Goal: Information Seeking & Learning: Check status

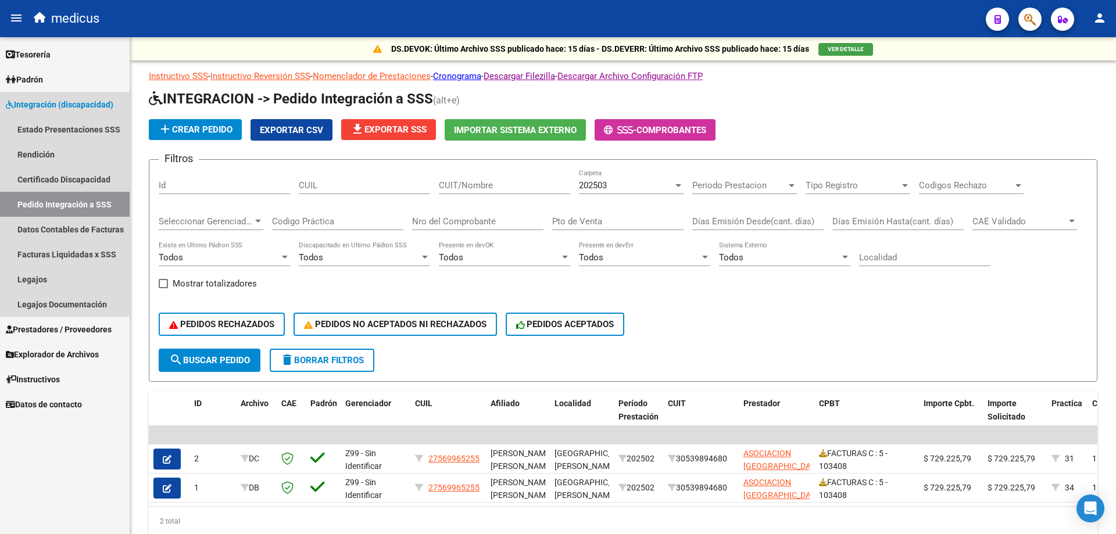
click at [64, 105] on span "Integración (discapacidad)" at bounding box center [59, 104] width 107 height 13
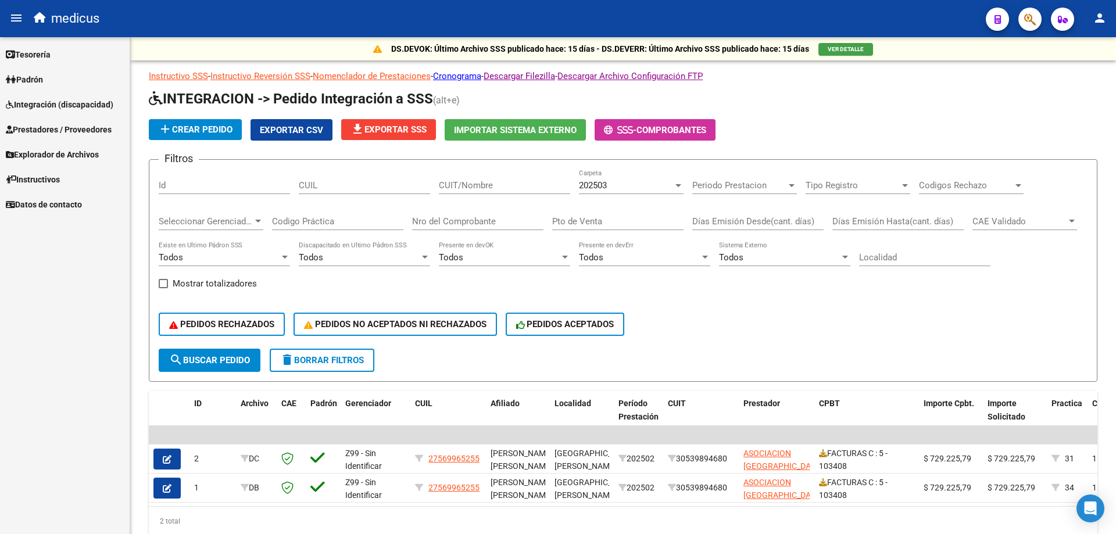
click at [86, 132] on span "Prestadores / Proveedores" at bounding box center [59, 129] width 106 height 13
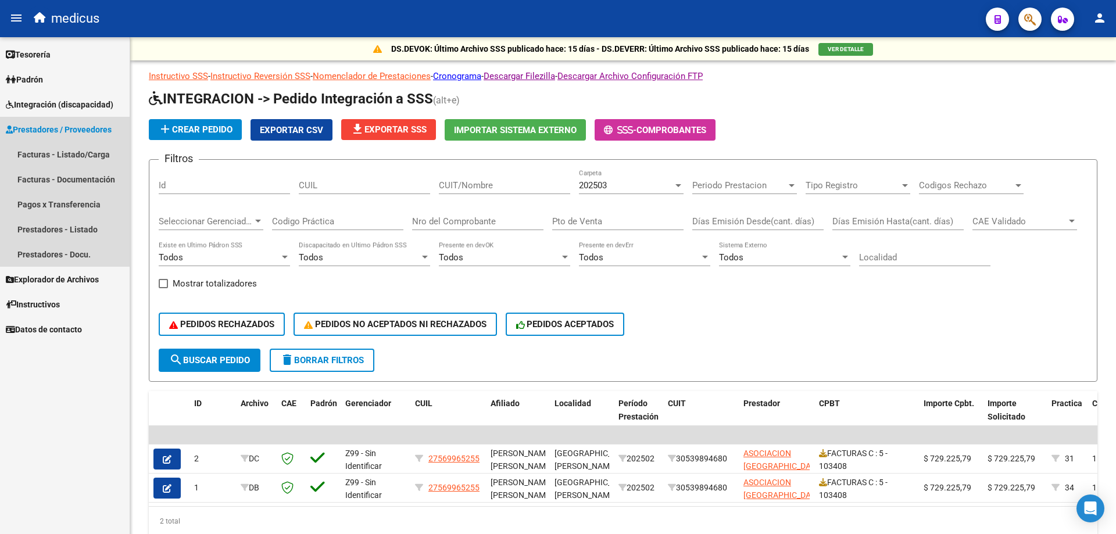
click at [81, 128] on span "Prestadores / Proveedores" at bounding box center [59, 129] width 106 height 13
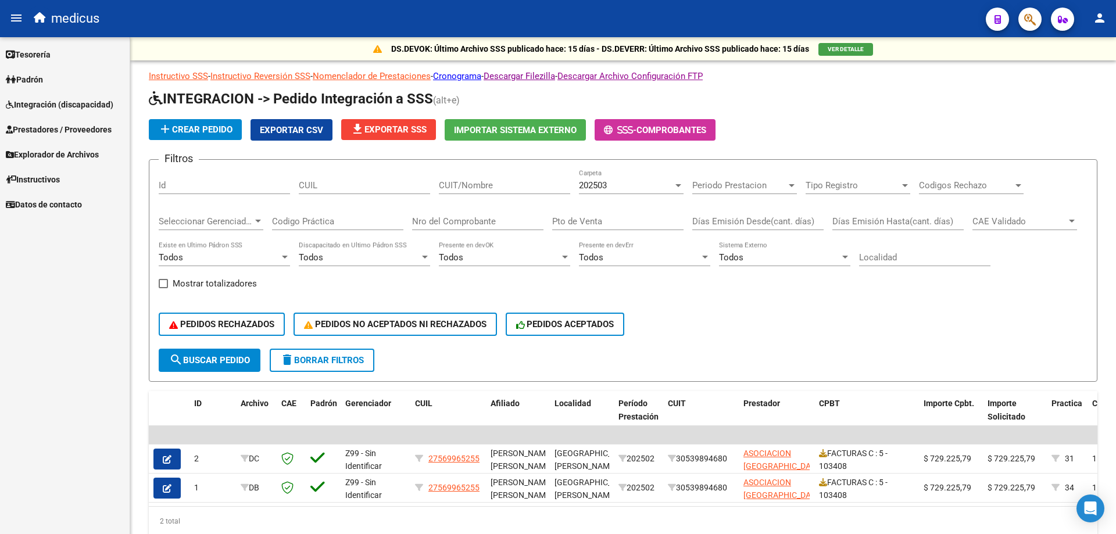
click at [91, 121] on link "Prestadores / Proveedores" at bounding box center [65, 129] width 130 height 25
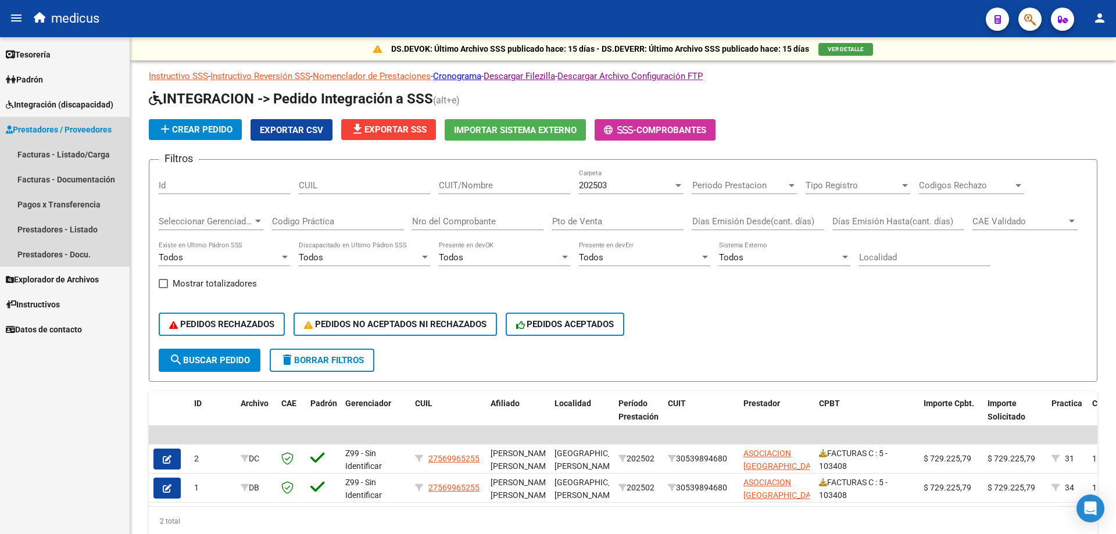
click at [84, 124] on span "Prestadores / Proveedores" at bounding box center [59, 129] width 106 height 13
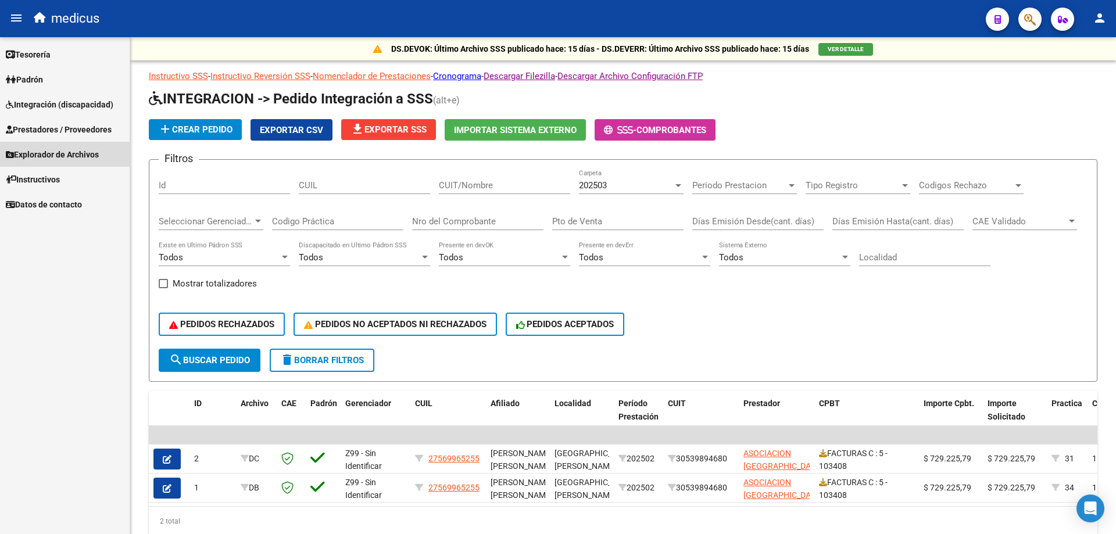
click at [74, 153] on span "Explorador de Archivos" at bounding box center [52, 154] width 93 height 13
click at [51, 179] on link "Integración" at bounding box center [65, 179] width 130 height 25
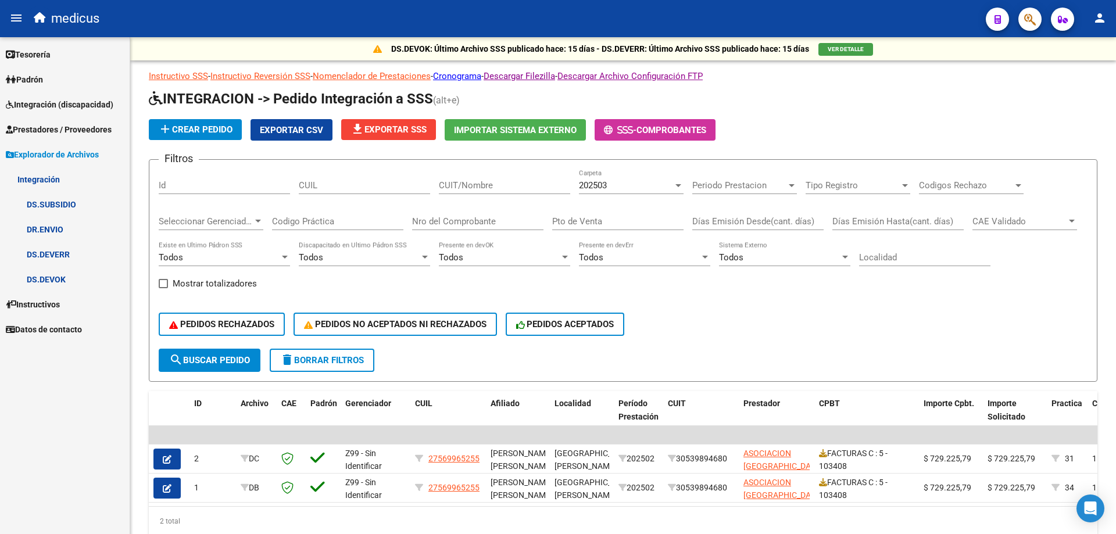
click at [60, 231] on link "DR.ENVIO" at bounding box center [65, 229] width 130 height 25
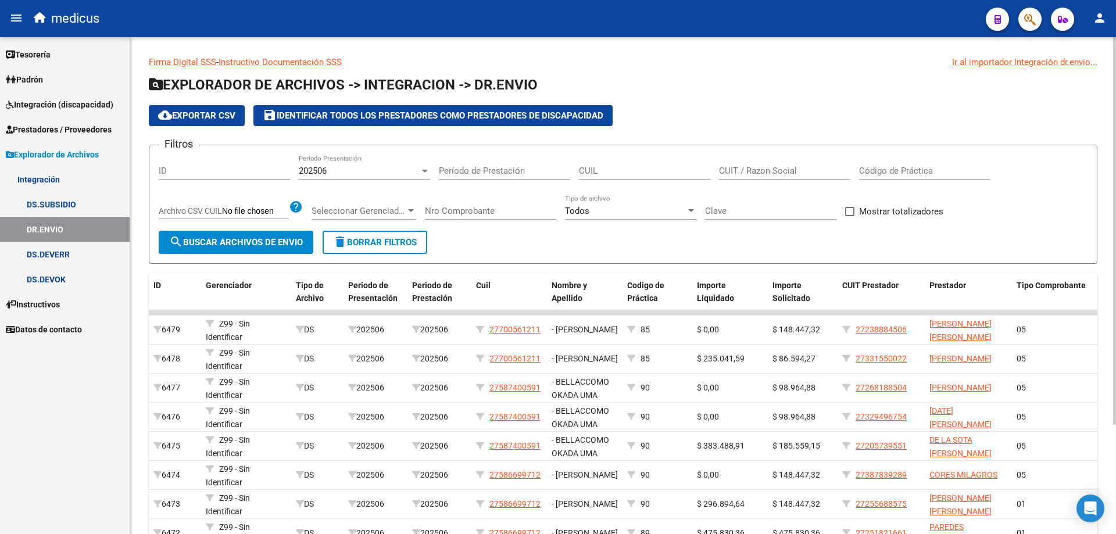
click at [656, 171] on input "CUIL" at bounding box center [644, 171] width 131 height 10
paste input "20-53682313-2"
type input "20-53682313-2"
click at [420, 173] on div at bounding box center [424, 170] width 10 height 9
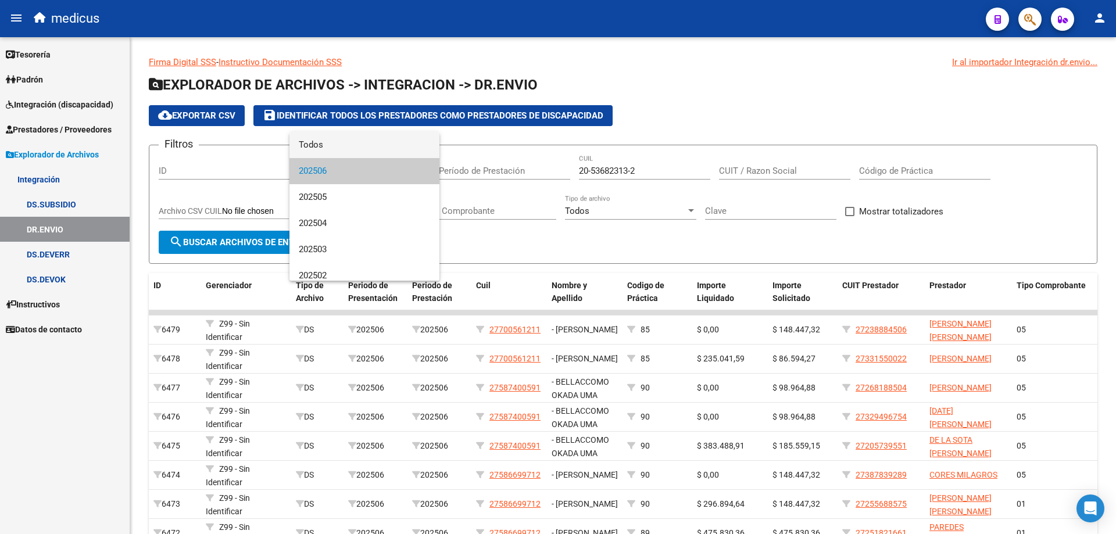
click at [352, 139] on span "Todos" at bounding box center [364, 145] width 131 height 26
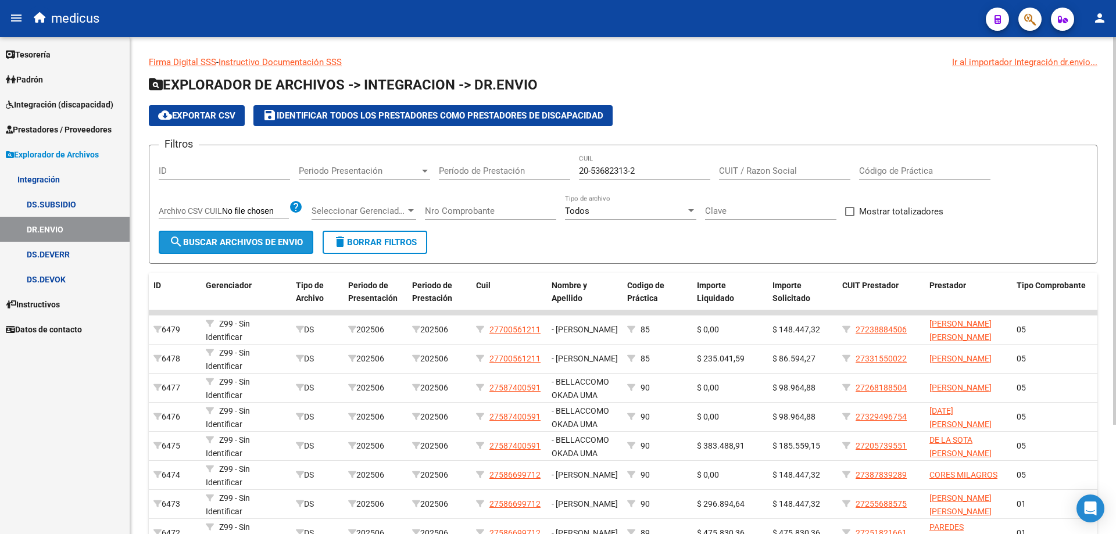
click at [237, 244] on span "search Buscar Archivos de Envio" at bounding box center [236, 242] width 134 height 10
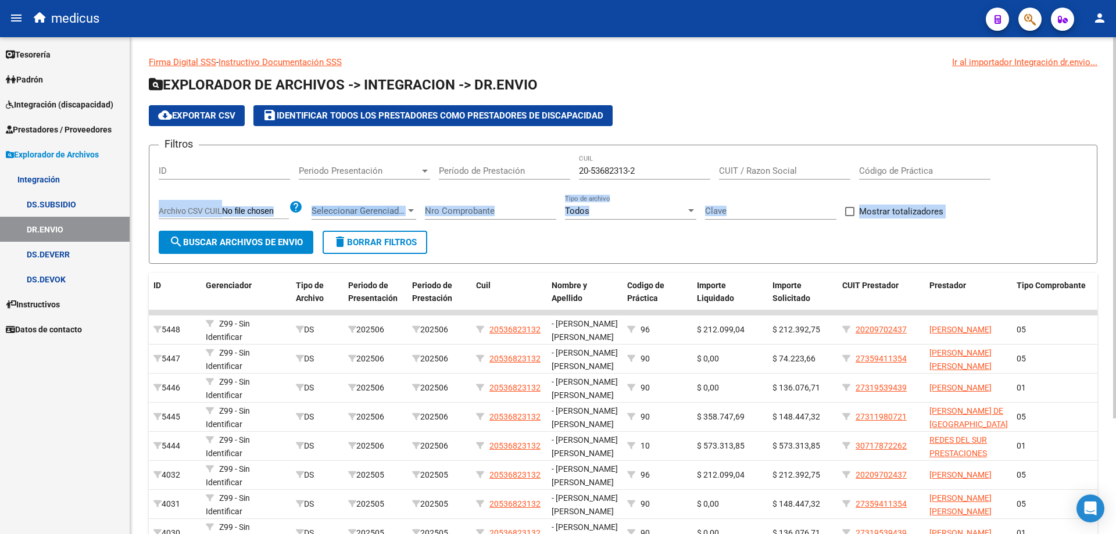
drag, startPoint x: 1108, startPoint y: 177, endPoint x: 1103, endPoint y: 241, distance: 64.1
click at [1103, 241] on div "Firma Digital SSS - Instructivo Documentación SSS Ir al importador Integración …" at bounding box center [622, 356] width 985 height 639
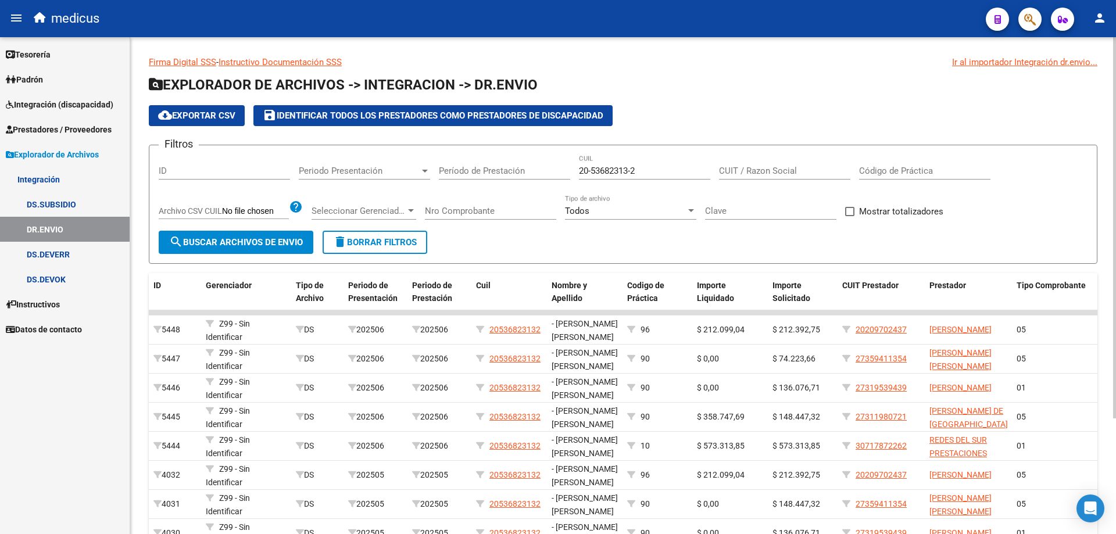
drag, startPoint x: 1110, startPoint y: 215, endPoint x: 1107, endPoint y: 241, distance: 25.7
click at [1107, 241] on div "Firma Digital SSS - Instructivo Documentación SSS Ir al importador Integración …" at bounding box center [622, 356] width 985 height 639
click at [1103, 421] on div "Firma Digital SSS - Instructivo Documentación SSS Ir al importador Integración …" at bounding box center [622, 356] width 985 height 639
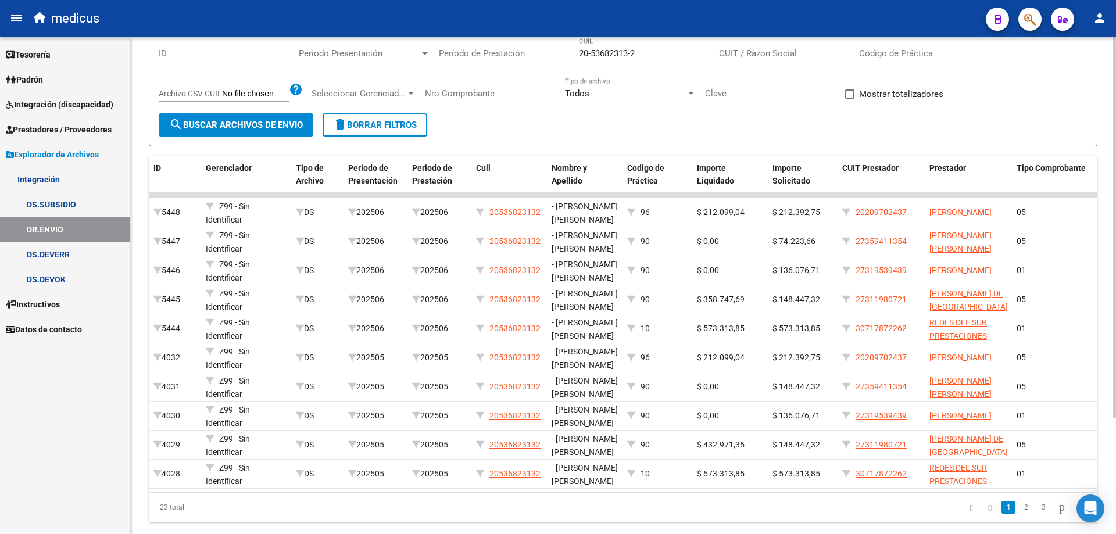
scroll to position [118, 0]
click at [1115, 486] on div at bounding box center [1114, 323] width 3 height 381
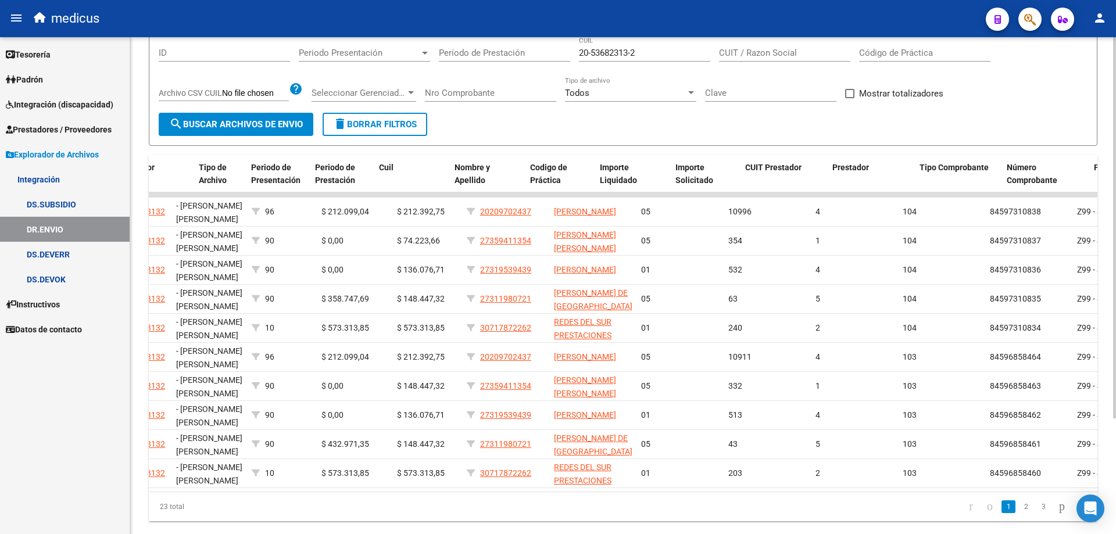
scroll to position [0, 0]
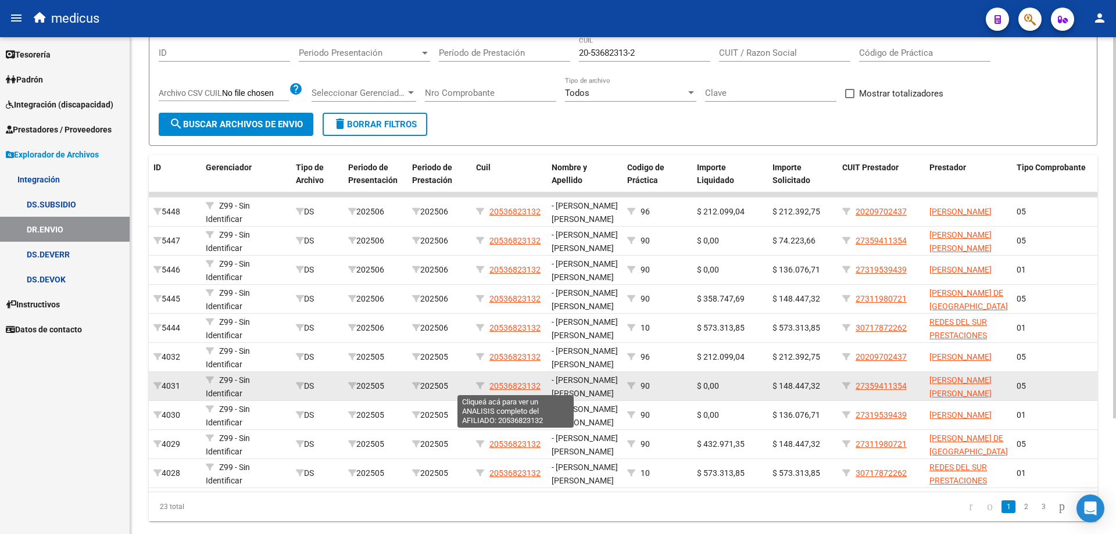
click at [503, 385] on span "20536823132" at bounding box center [514, 385] width 51 height 9
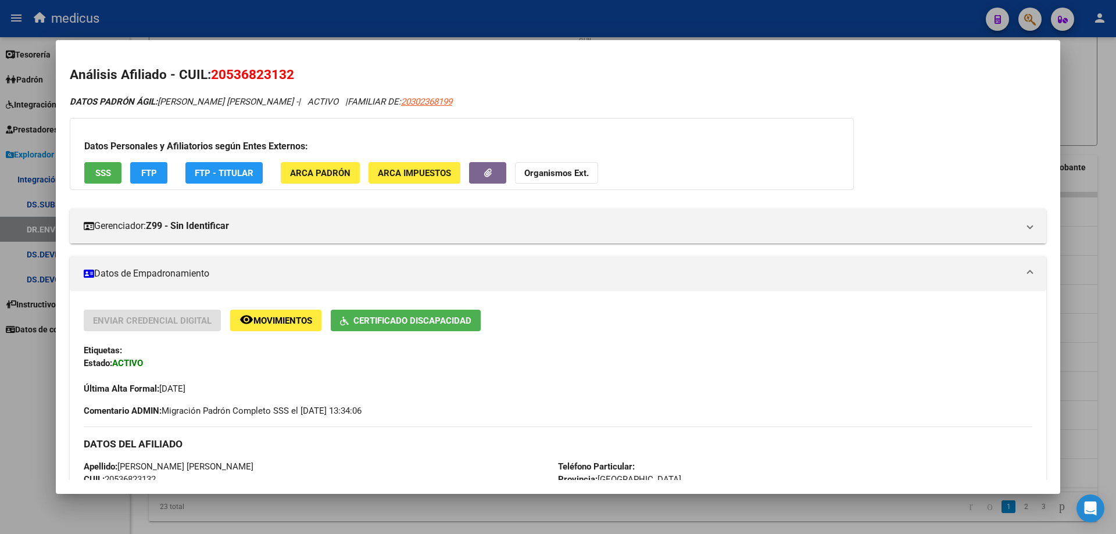
click at [1103, 123] on div at bounding box center [558, 267] width 1116 height 534
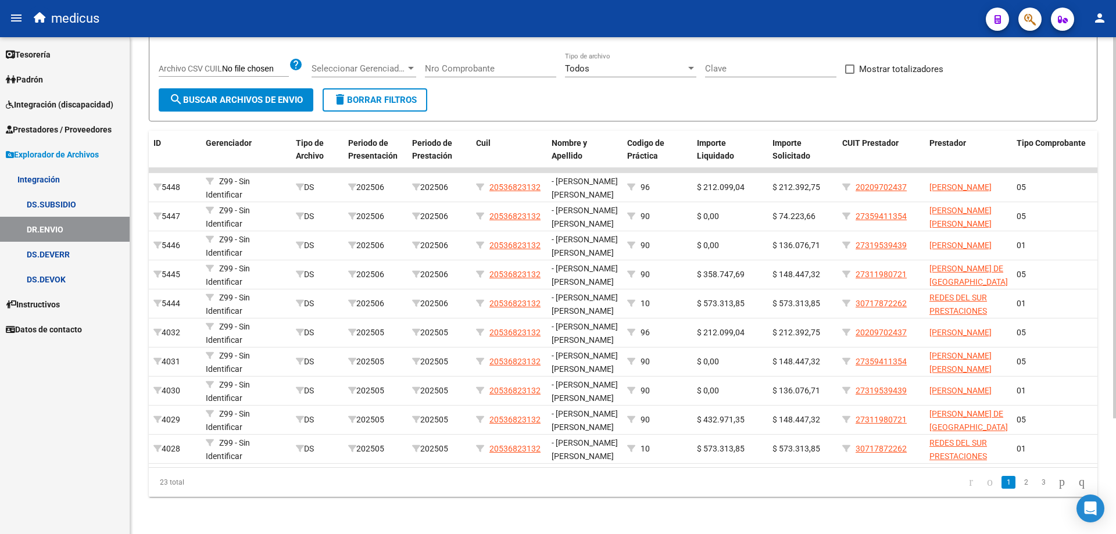
scroll to position [151, 0]
click at [1115, 220] on div at bounding box center [1114, 343] width 3 height 381
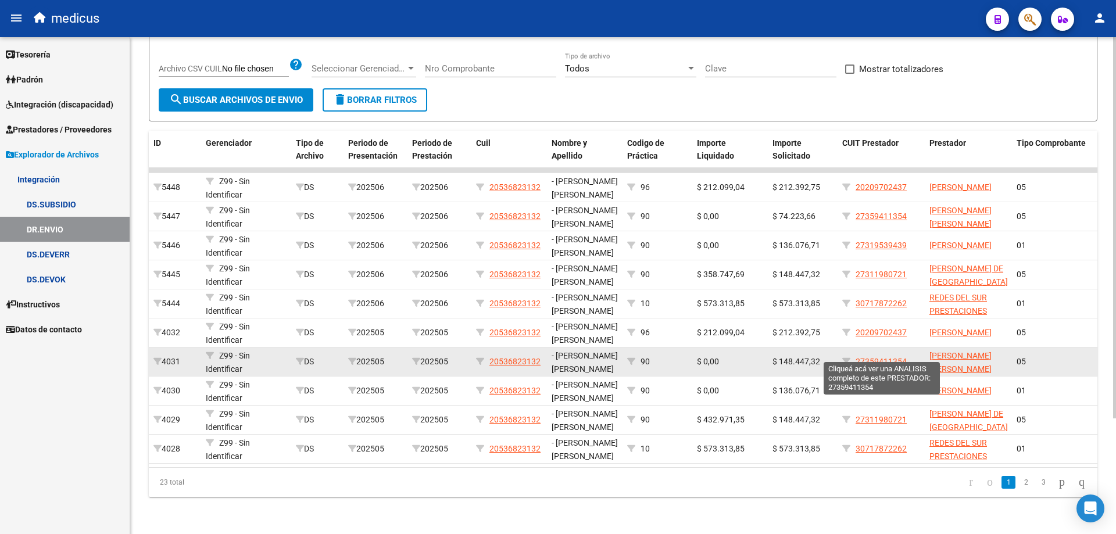
click at [872, 357] on span "27359411354" at bounding box center [880, 361] width 51 height 9
type textarea "27359411354"
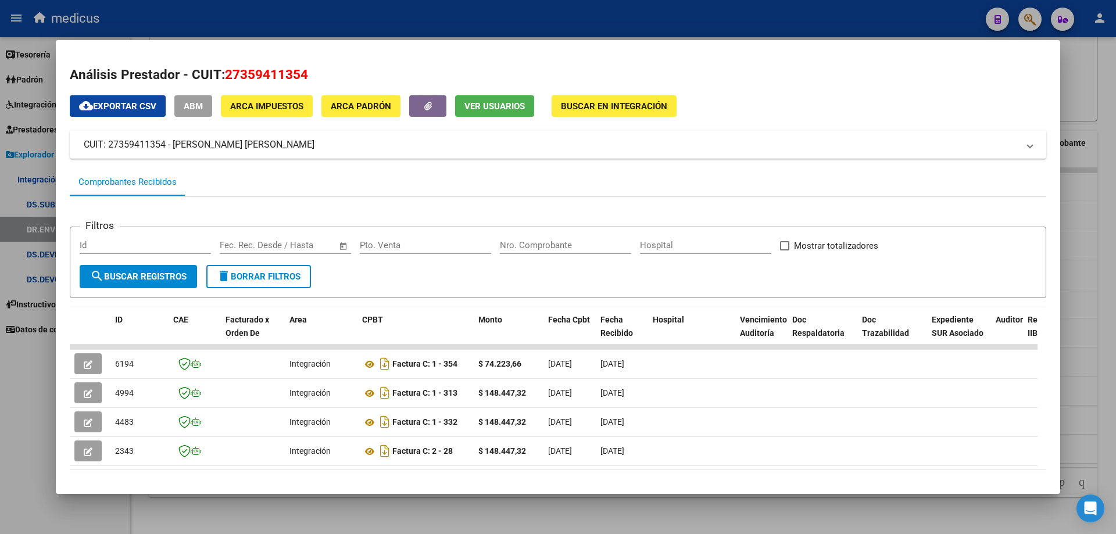
click at [1082, 91] on div at bounding box center [558, 267] width 1116 height 534
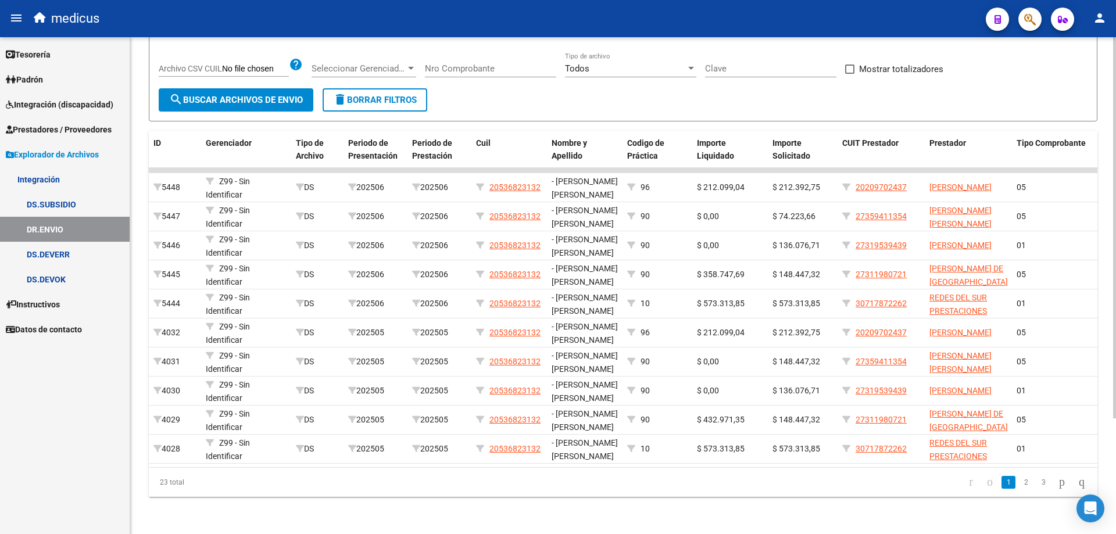
scroll to position [60, 0]
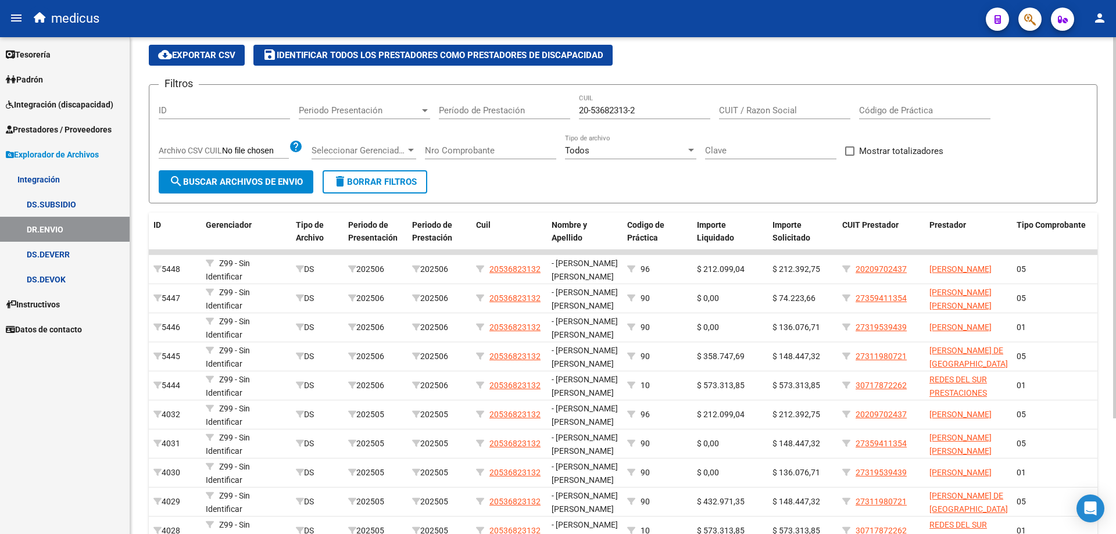
click at [1115, 139] on div at bounding box center [1114, 277] width 3 height 381
drag, startPoint x: 517, startPoint y: 112, endPoint x: 505, endPoint y: 112, distance: 11.6
click at [505, 112] on div "Filtros ID Periodo Presentación Periodo Presentación Período de Prestación 20-5…" at bounding box center [623, 132] width 928 height 76
paste input "7-52583259"
click at [203, 180] on span "search Buscar Archivos de Envio" at bounding box center [236, 182] width 134 height 10
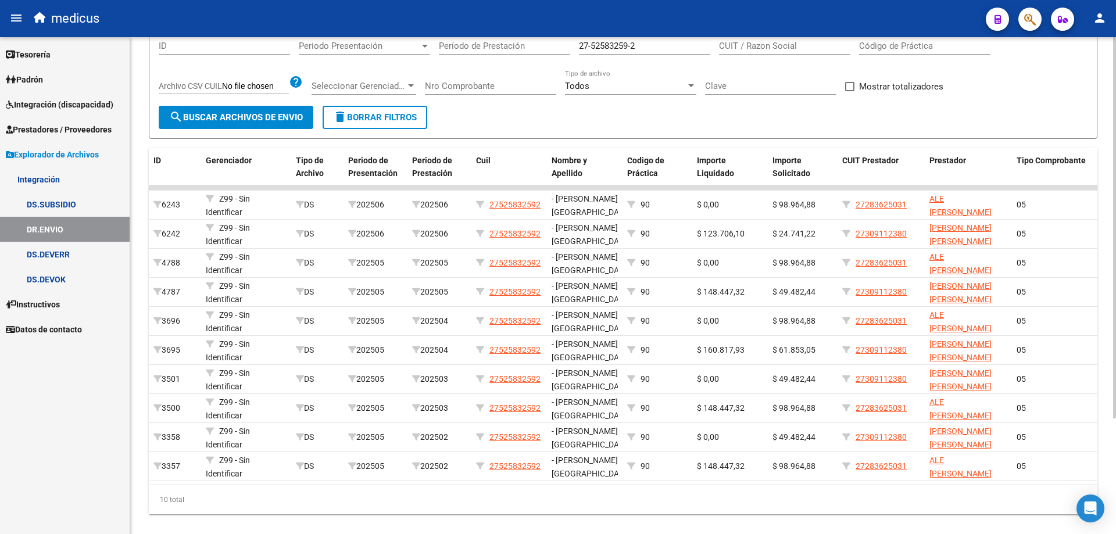
scroll to position [128, 0]
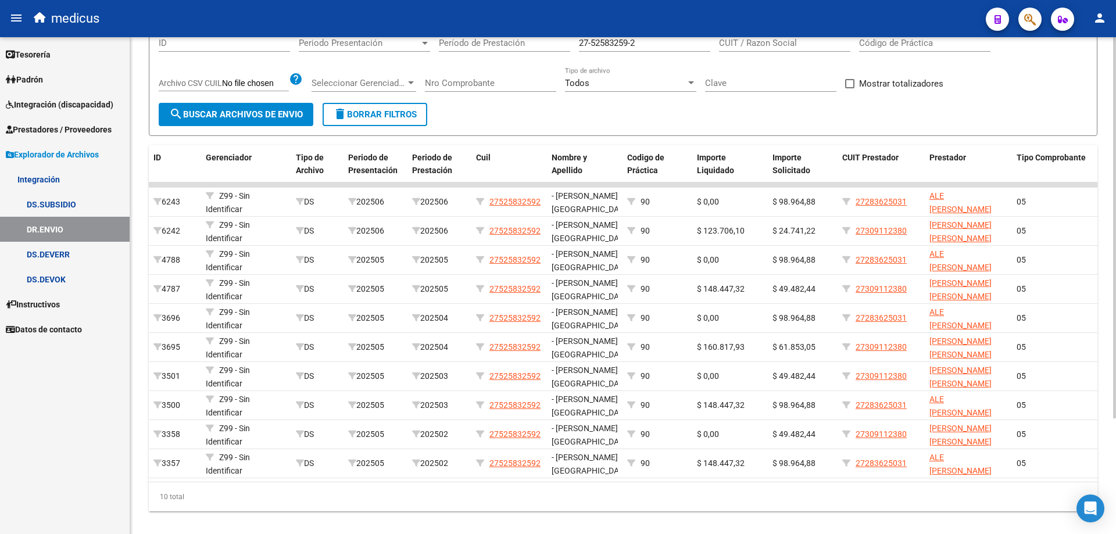
click at [1109, 233] on div "Firma Digital SSS - Instructivo Documentación SSS Ir al importador Integración …" at bounding box center [624, 228] width 988 height 639
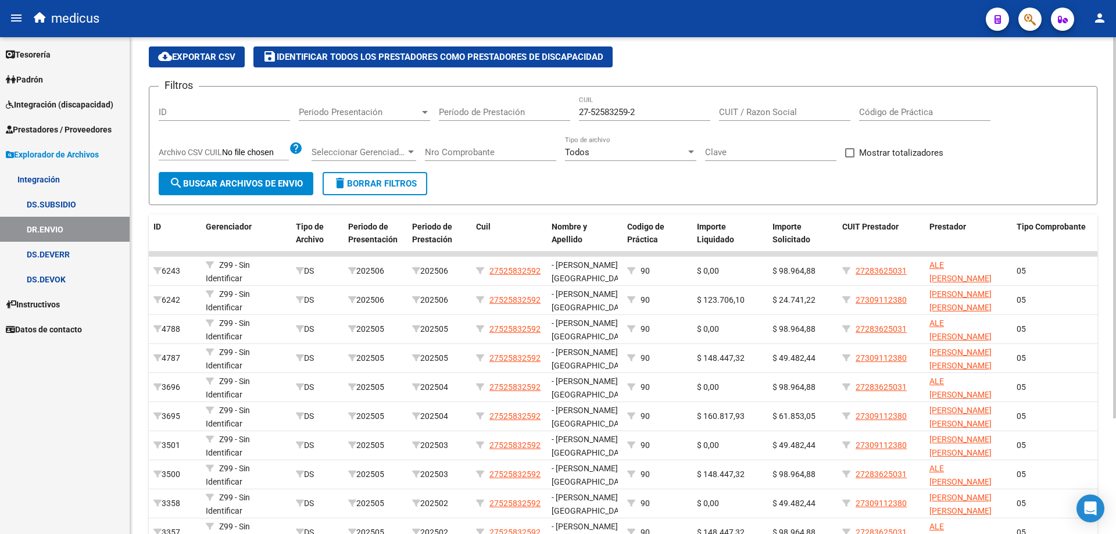
click at [1115, 107] on div at bounding box center [1114, 275] width 3 height 381
click at [661, 110] on input "27-52583259-2" at bounding box center [644, 112] width 131 height 10
type input "2"
paste input "20-48590366-7"
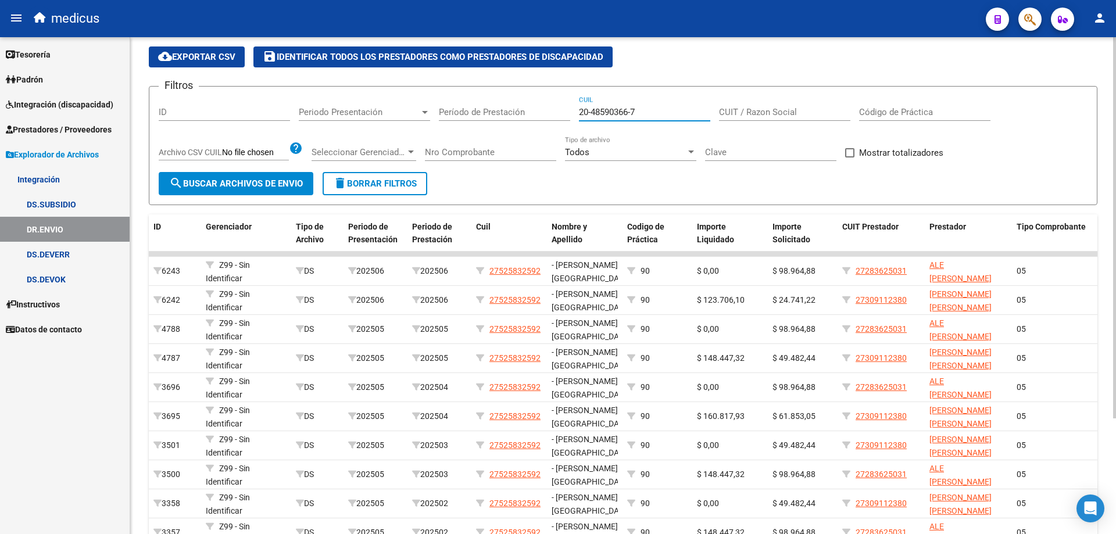
type input "20-48590366-7"
click at [256, 183] on span "search Buscar Archivos de Envio" at bounding box center [236, 183] width 134 height 10
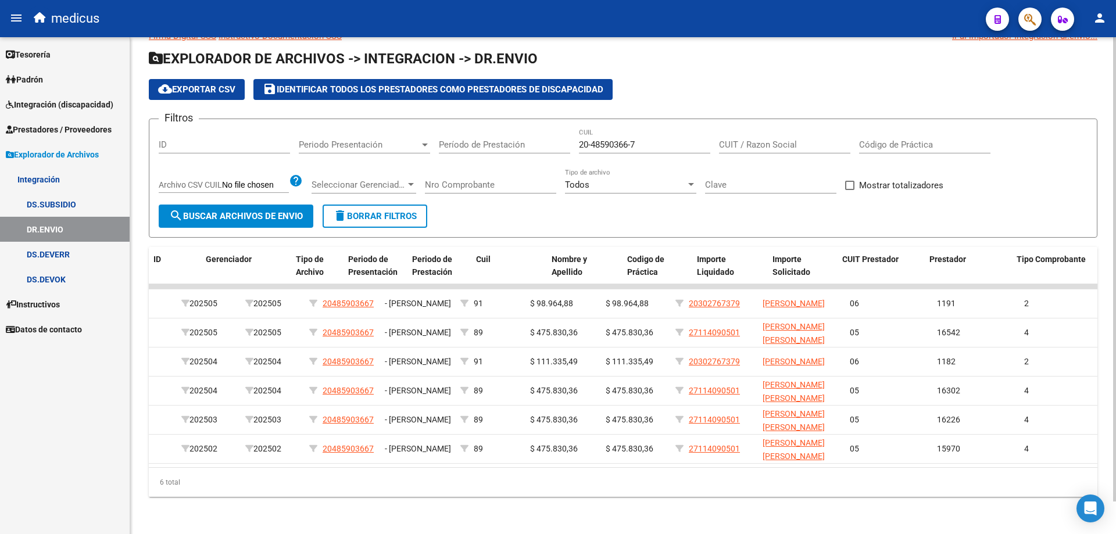
scroll to position [0, 0]
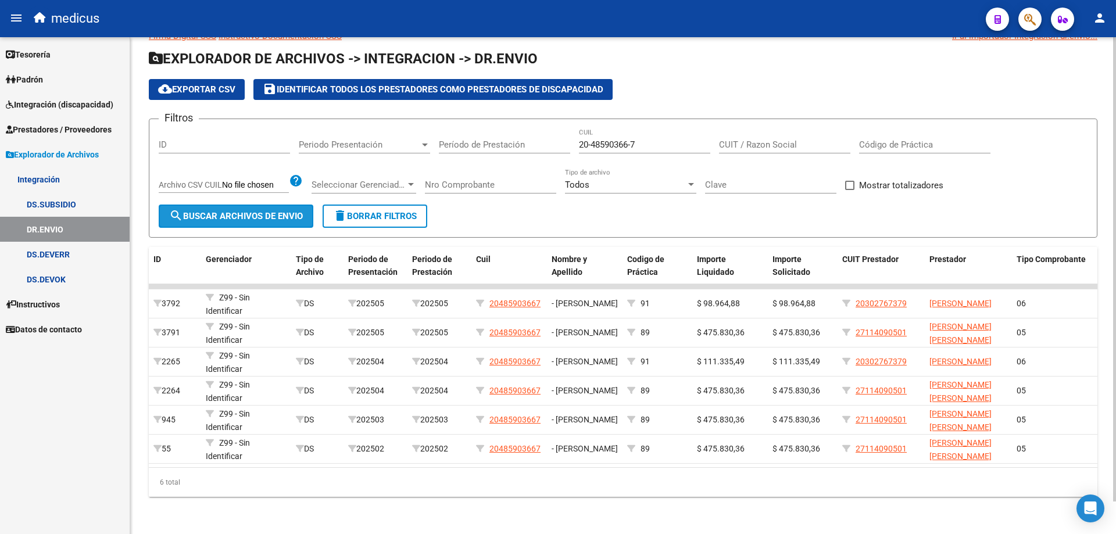
click at [246, 211] on span "search Buscar Archivos de Envio" at bounding box center [236, 216] width 134 height 10
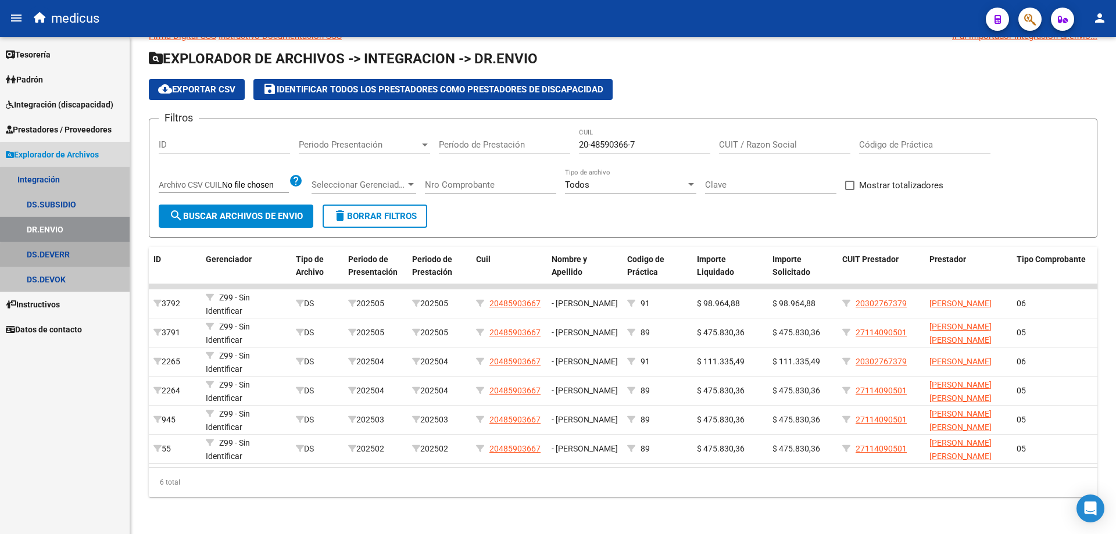
click at [67, 256] on link "DS.DEVERR" at bounding box center [65, 254] width 130 height 25
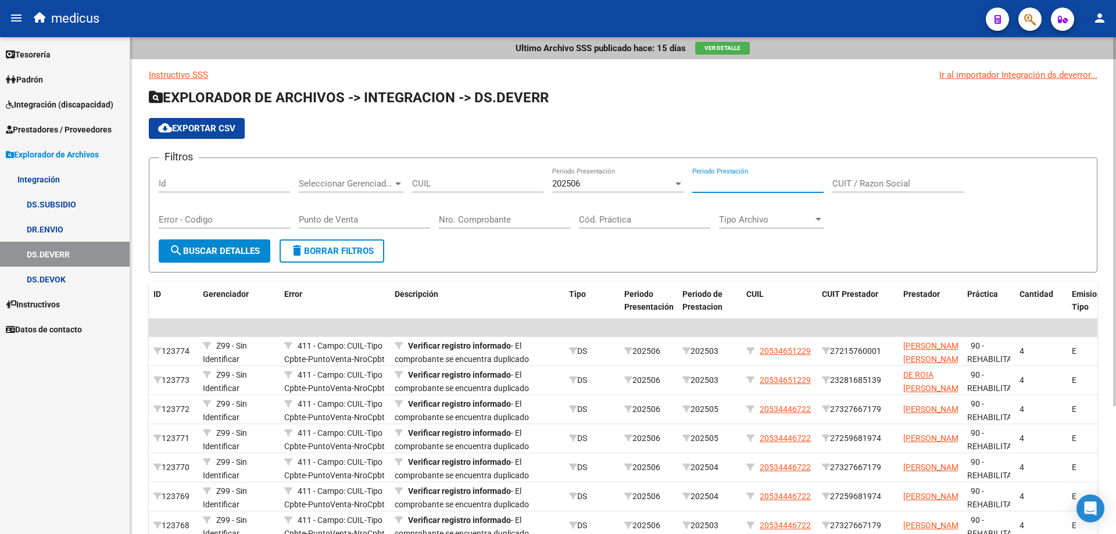
click at [748, 184] on input "Periodo Prestación" at bounding box center [757, 183] width 131 height 10
paste input "20485903667"
type input "20485903667"
click at [237, 251] on span "search Buscar Detalles" at bounding box center [214, 251] width 91 height 10
drag, startPoint x: 1111, startPoint y: 232, endPoint x: 1100, endPoint y: 311, distance: 79.2
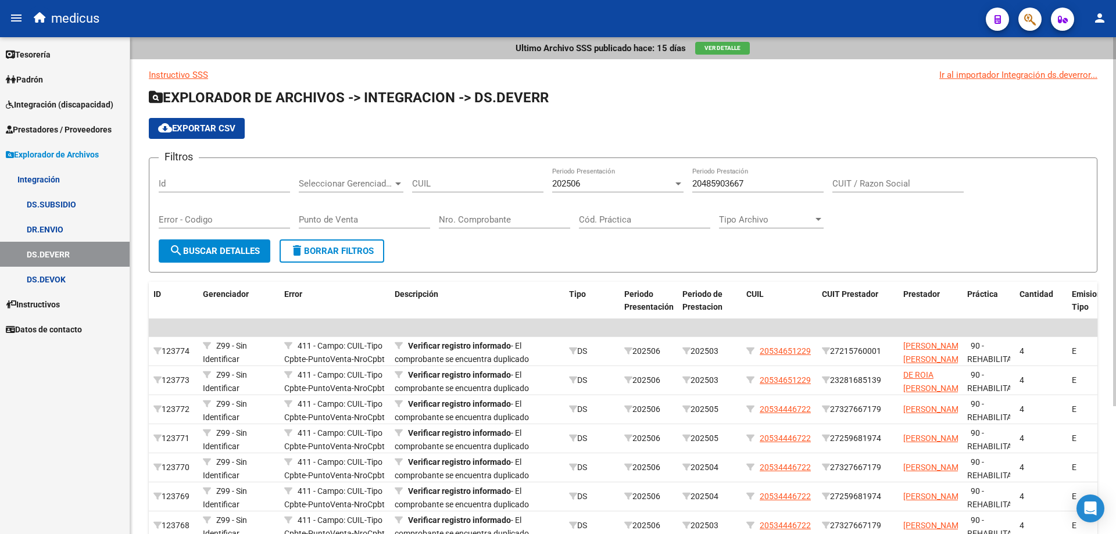
click at [1102, 310] on div "Ultimo Archivo SSS publicado hace: 15 días Ver Detalle Instructivo SSS Ir al im…" at bounding box center [622, 367] width 985 height 661
click at [1104, 286] on div "Ultimo Archivo SSS publicado hace: 15 días Ver Detalle Instructivo SSS Ir al im…" at bounding box center [622, 367] width 985 height 661
click at [1109, 281] on div "Ultimo Archivo SSS publicado hace: 15 días Ver Detalle Instructivo SSS Ir al im…" at bounding box center [622, 367] width 985 height 661
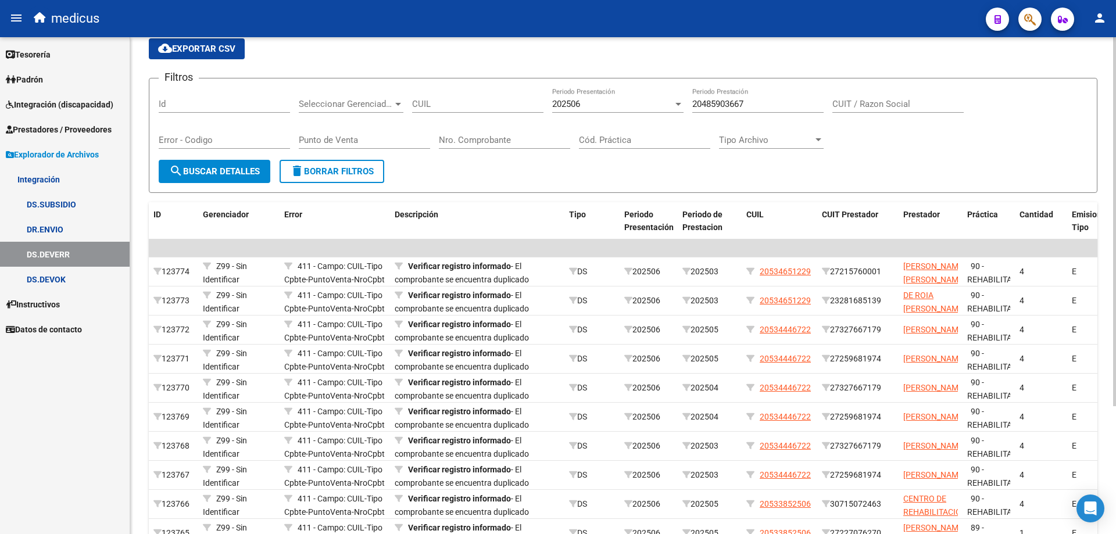
scroll to position [56, 0]
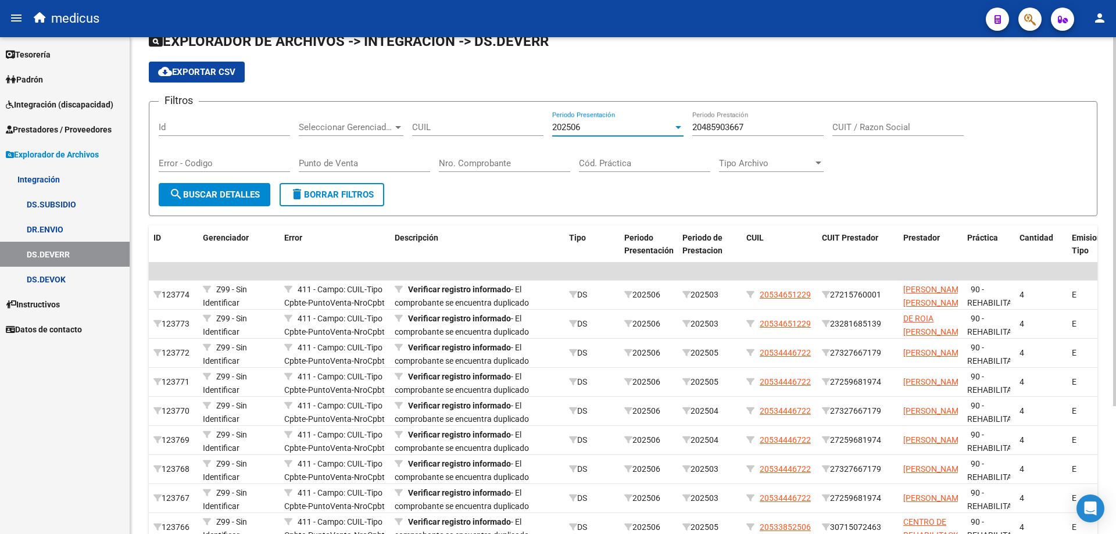
click at [674, 128] on div at bounding box center [678, 127] width 10 height 9
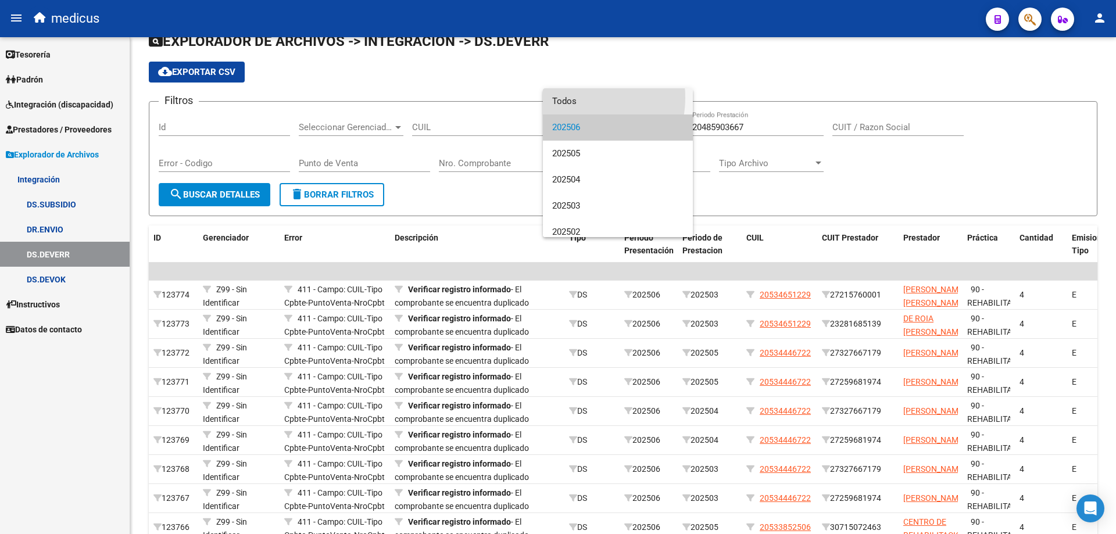
click at [573, 98] on span "Todos" at bounding box center [617, 101] width 131 height 26
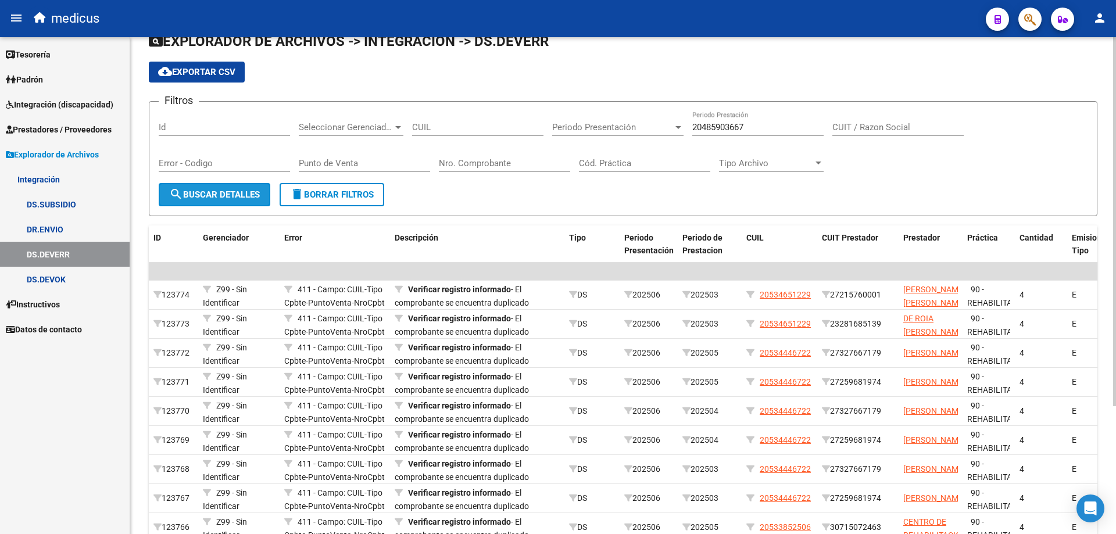
click at [220, 193] on span "search Buscar Detalles" at bounding box center [214, 194] width 91 height 10
click at [1111, 221] on div "Ultimo Archivo SSS publicado hace: 15 días Ver Detalle Instructivo SSS Ir al im…" at bounding box center [622, 311] width 985 height 661
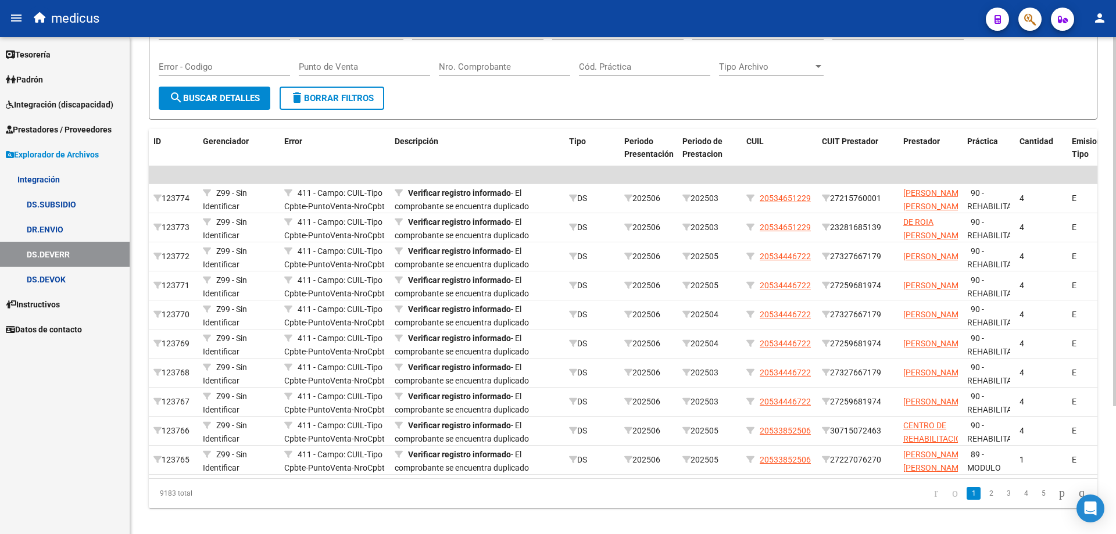
scroll to position [173, 0]
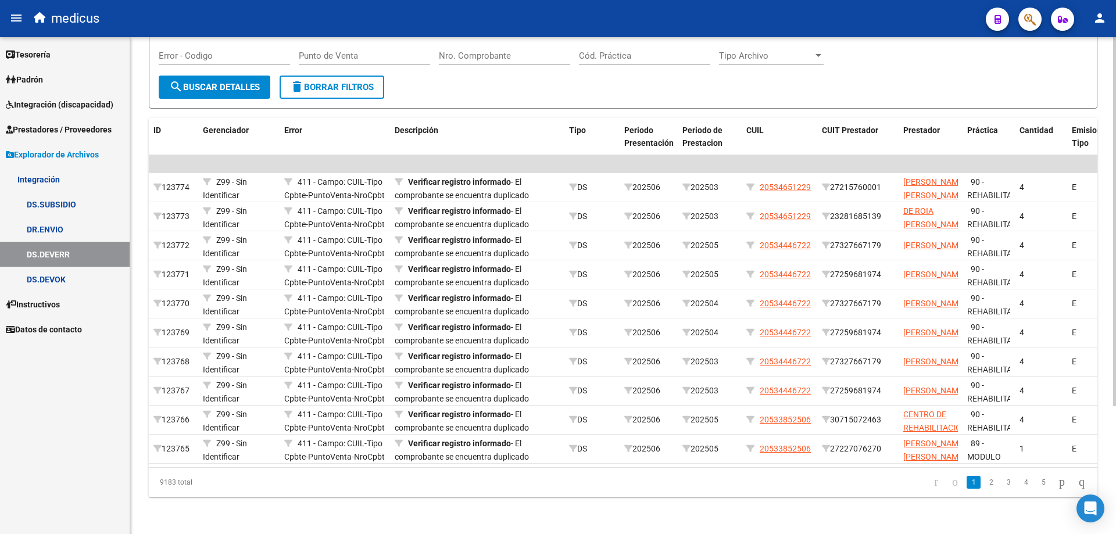
drag, startPoint x: 1107, startPoint y: 212, endPoint x: 1114, endPoint y: 181, distance: 31.7
click at [1114, 181] on div "Ultimo Archivo SSS publicado hace: 15 días Ver Detalle Instructivo SSS Ir al im…" at bounding box center [624, 203] width 988 height 661
click at [1111, 187] on div "Ultimo Archivo SSS publicado hace: 15 días Ver Detalle Instructivo SSS Ir al im…" at bounding box center [622, 203] width 985 height 661
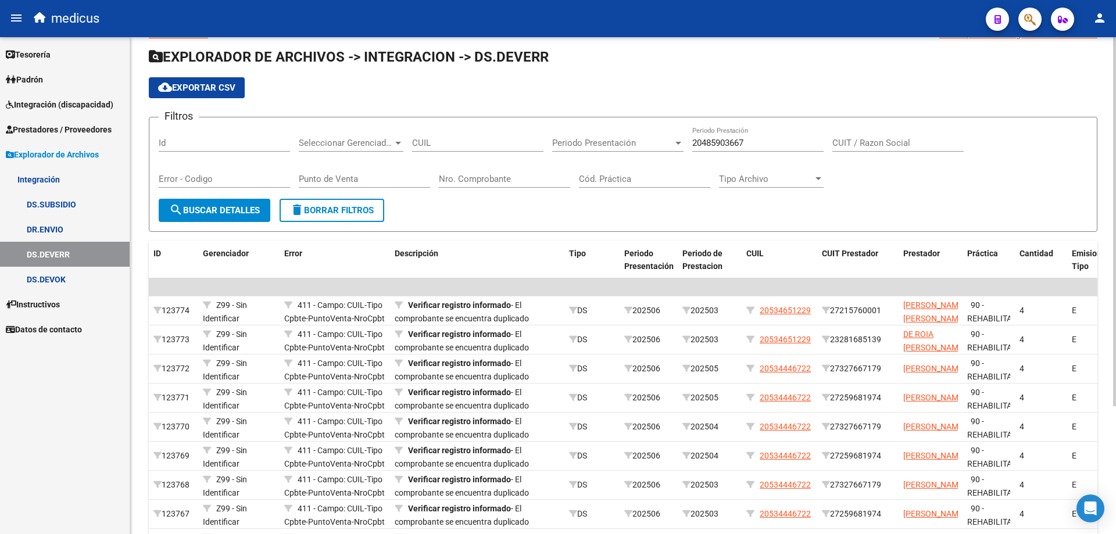
scroll to position [0, 0]
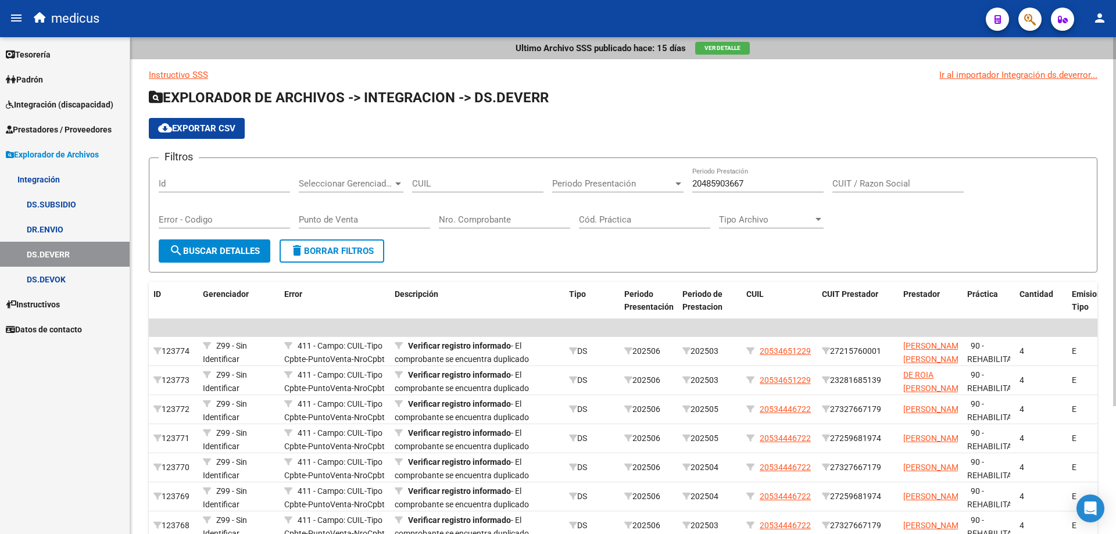
click at [676, 187] on div at bounding box center [678, 183] width 10 height 9
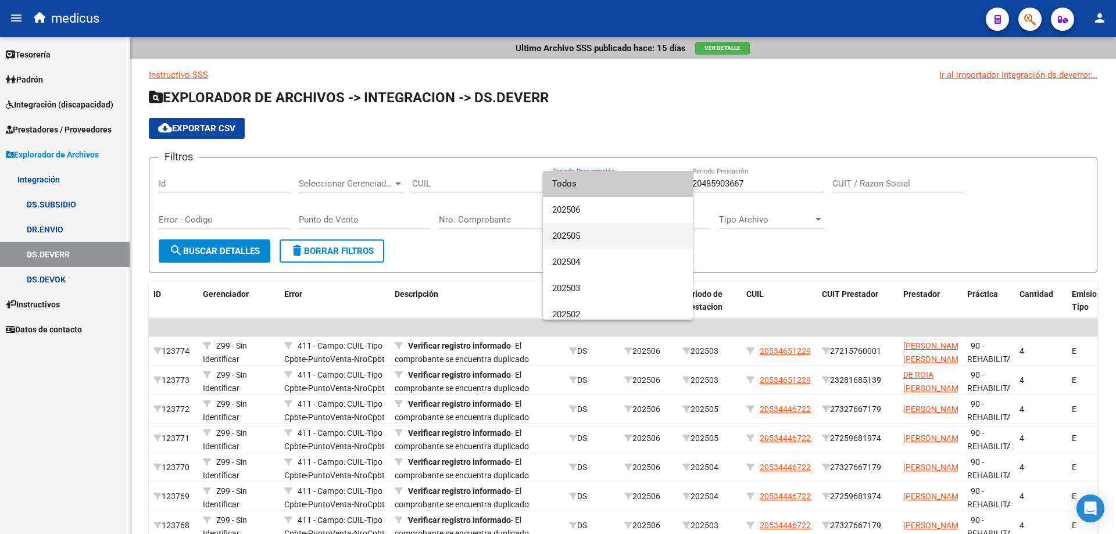
click at [581, 234] on span "202505" at bounding box center [617, 236] width 131 height 26
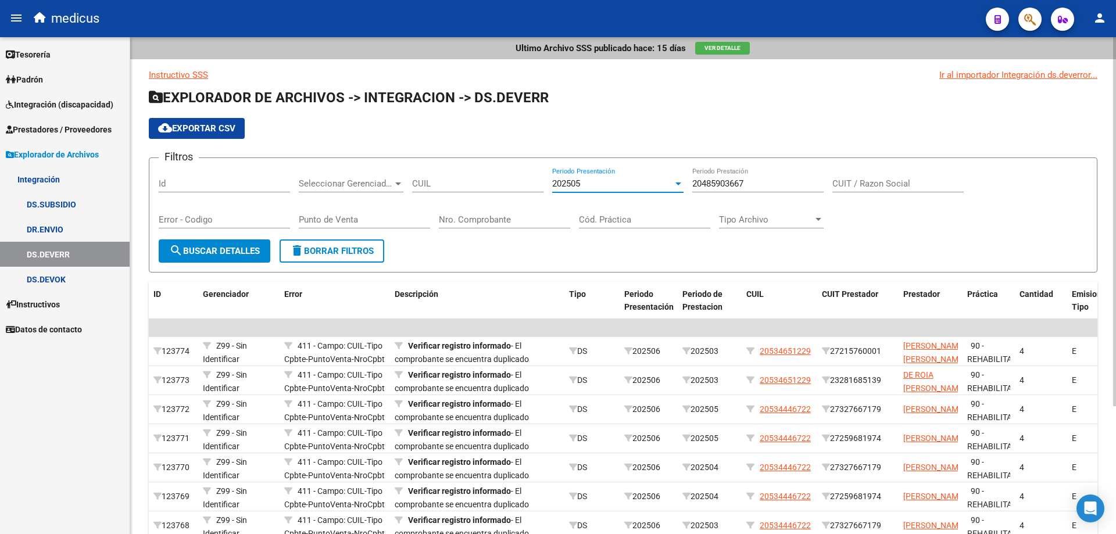
click at [224, 253] on span "search Buscar Detalles" at bounding box center [214, 251] width 91 height 10
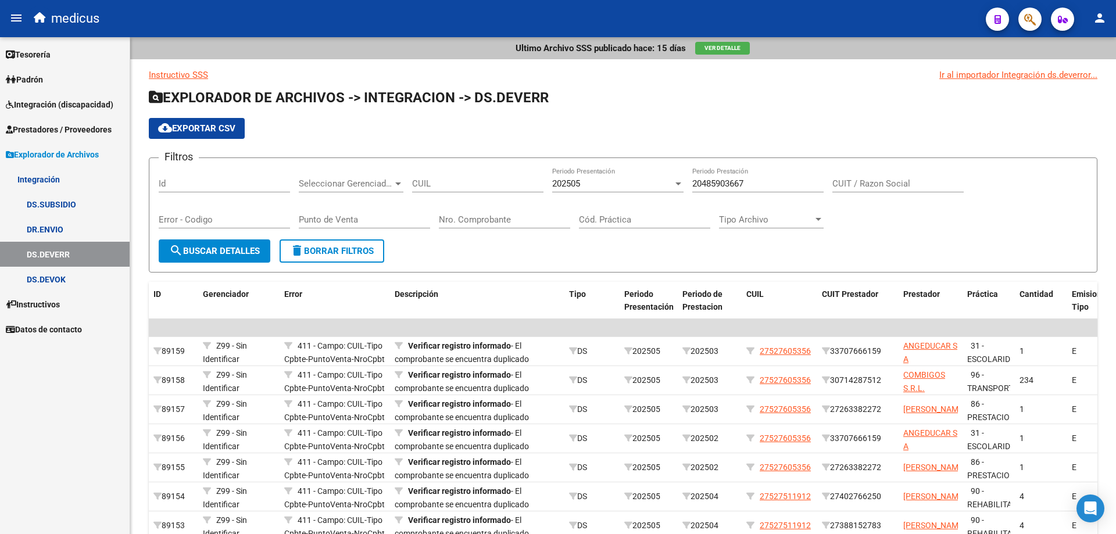
click at [61, 281] on link "DS.DEVOK" at bounding box center [65, 279] width 130 height 25
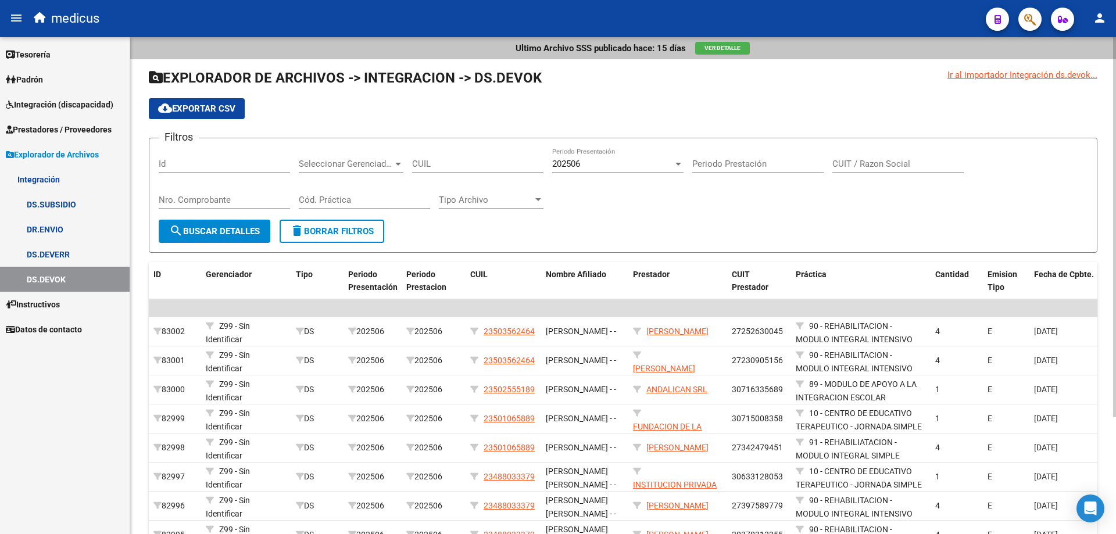
click at [758, 167] on input "Periodo Prestación" at bounding box center [757, 164] width 131 height 10
click at [513, 160] on input "CUIL" at bounding box center [477, 164] width 131 height 10
paste input "75-26983890-6"
click at [768, 163] on input "Periodo Prestación" at bounding box center [757, 164] width 131 height 10
drag, startPoint x: 486, startPoint y: 163, endPoint x: 473, endPoint y: 162, distance: 12.9
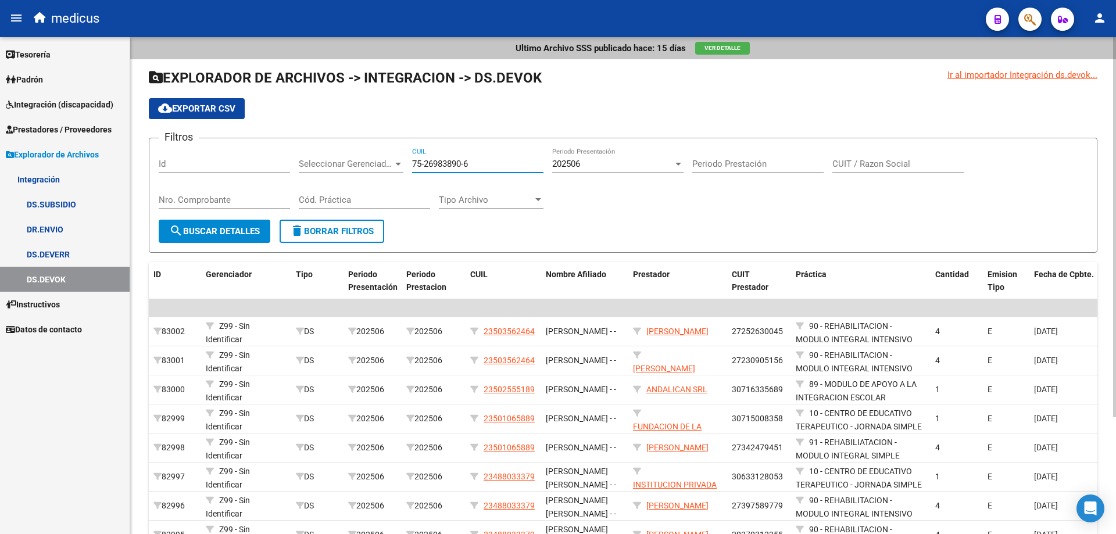
click at [473, 162] on input "75-26983890-6" at bounding box center [477, 164] width 131 height 10
drag, startPoint x: 502, startPoint y: 166, endPoint x: 396, endPoint y: 163, distance: 106.3
click at [396, 163] on div "Filtros Id Seleccionar Gerenciador Seleccionar Gerenciador 75-26983890-6 CUIL 2…" at bounding box center [623, 184] width 928 height 72
paste input "20-48590366-7"
type input "20-48590366-7"
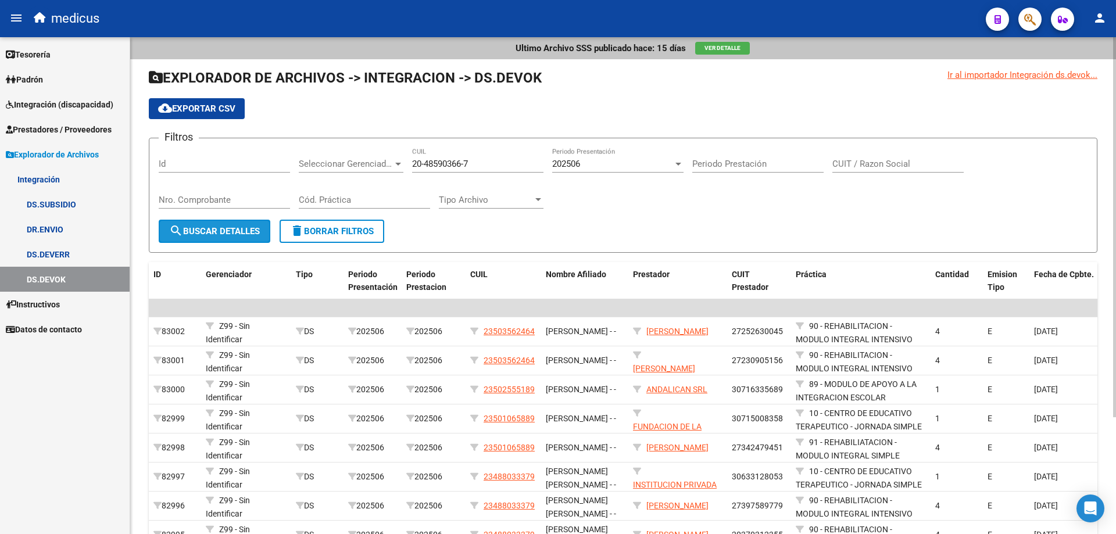
click at [243, 228] on span "search Buscar Detalles" at bounding box center [214, 231] width 91 height 10
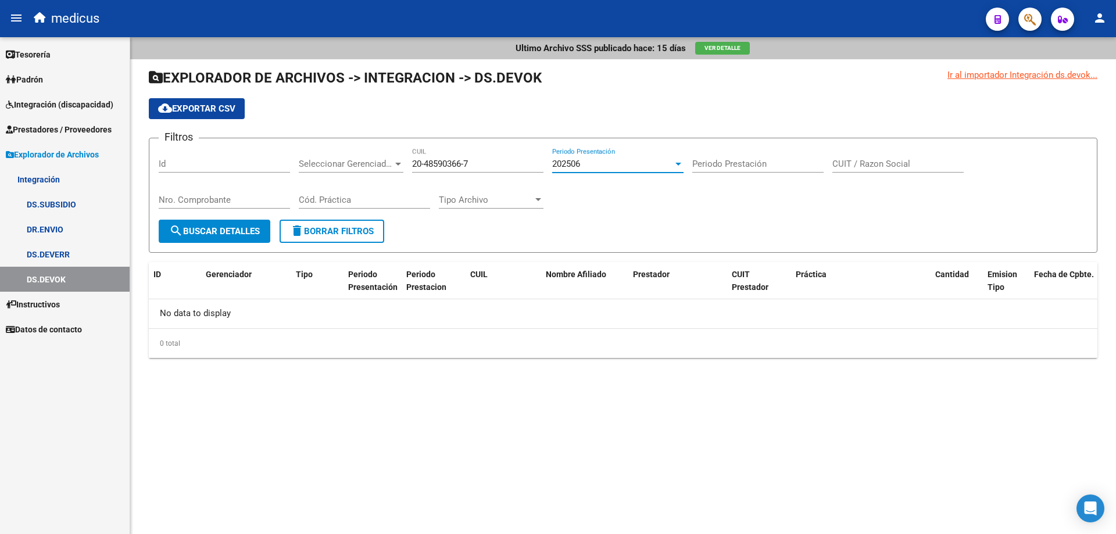
click at [679, 159] on div at bounding box center [678, 163] width 10 height 9
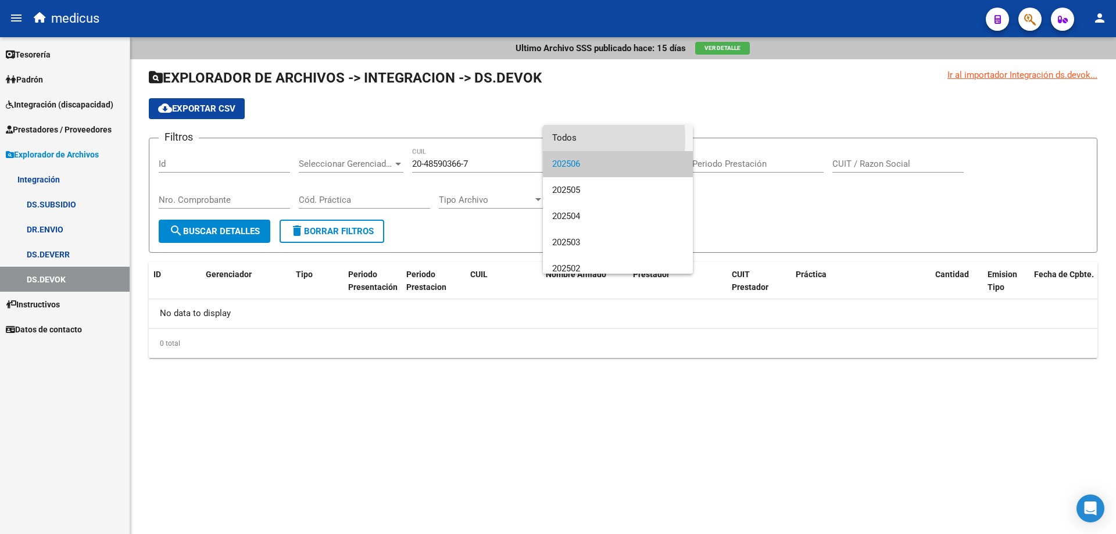
click at [569, 139] on span "Todos" at bounding box center [617, 138] width 131 height 26
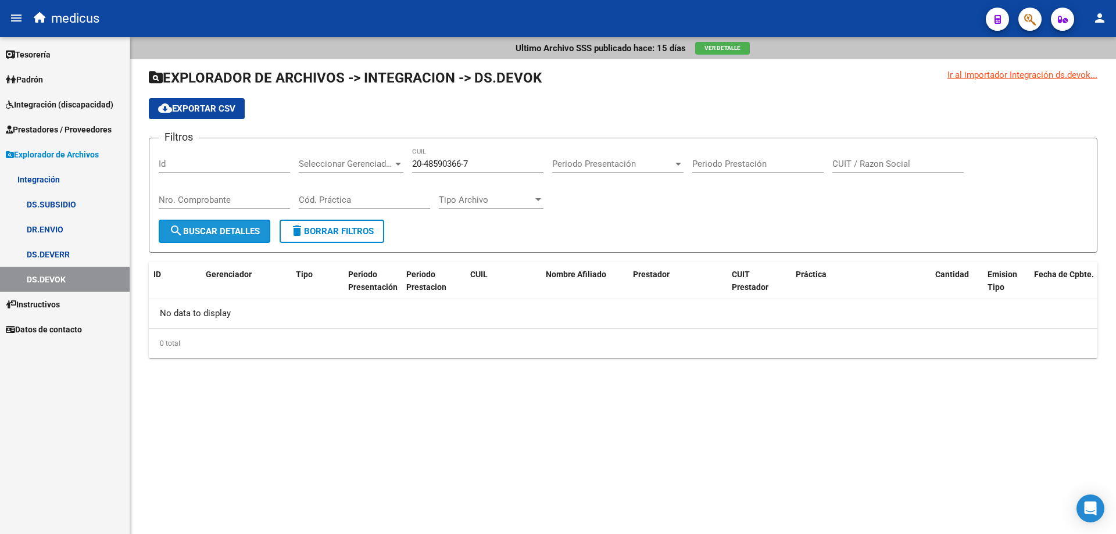
click at [228, 232] on span "search Buscar Detalles" at bounding box center [214, 231] width 91 height 10
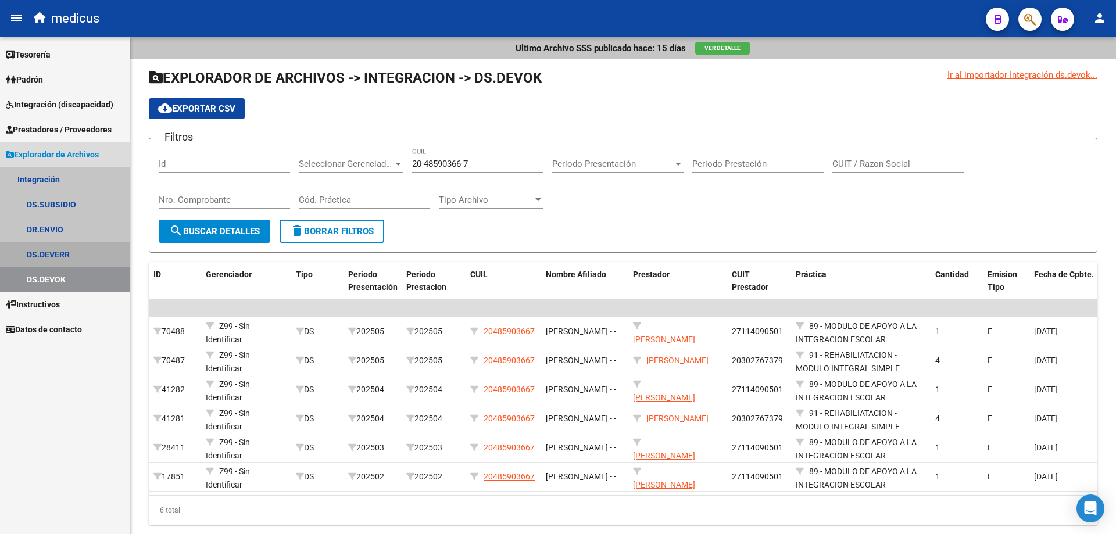
click at [55, 259] on link "DS.DEVERR" at bounding box center [65, 254] width 130 height 25
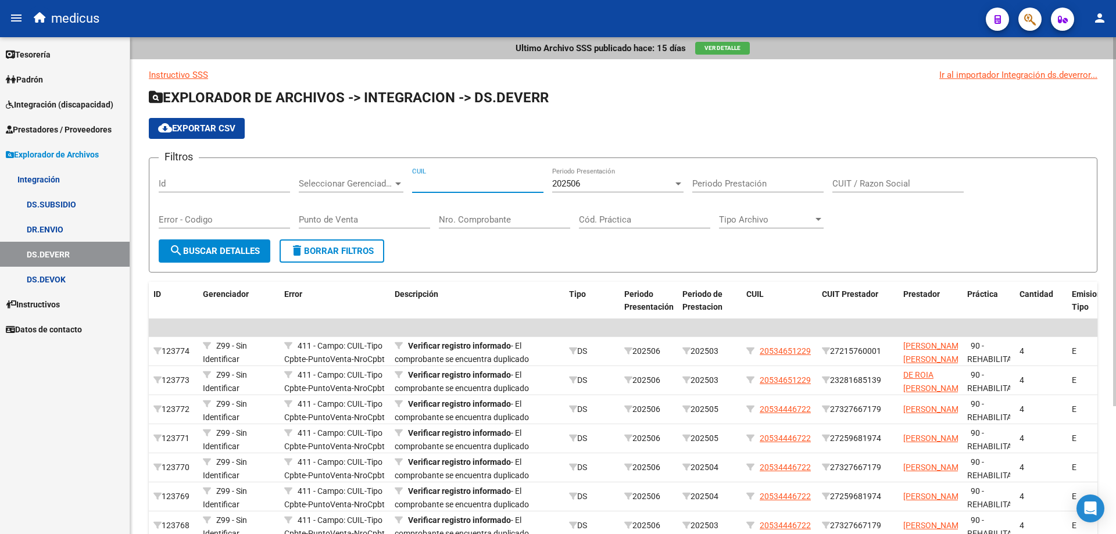
click at [480, 187] on input "CUIL" at bounding box center [477, 183] width 131 height 10
paste input "20-48590366-7"
type input "20-48590366-7"
click at [211, 256] on button "search Buscar Detalles" at bounding box center [215, 250] width 112 height 23
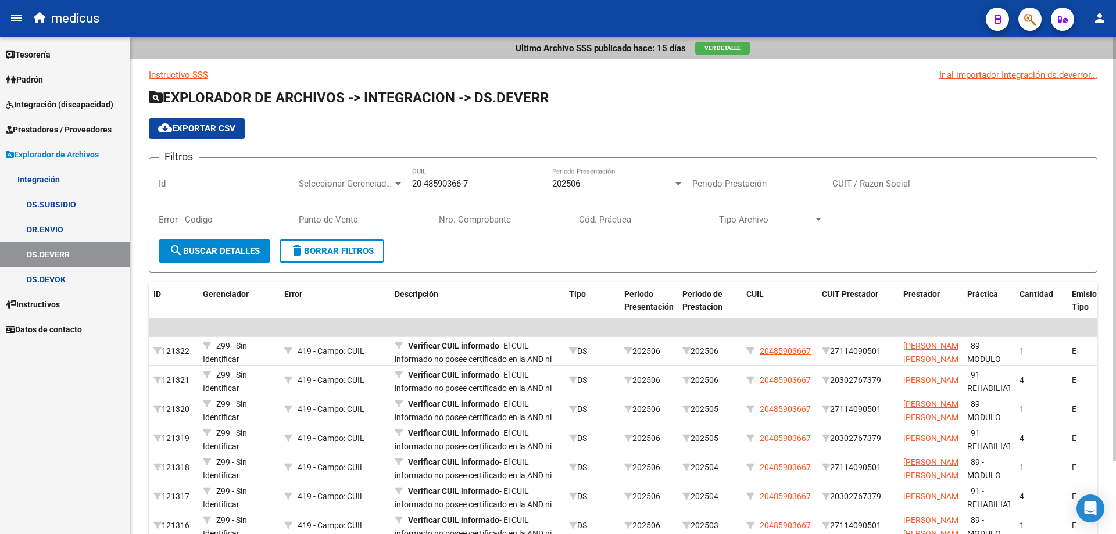
drag, startPoint x: 1105, startPoint y: 278, endPoint x: 1105, endPoint y: 306, distance: 27.9
click at [1105, 306] on div "Ultimo Archivo SSS publicado hace: 15 días Ver Detalle Instructivo SSS Ir al im…" at bounding box center [622, 323] width 985 height 573
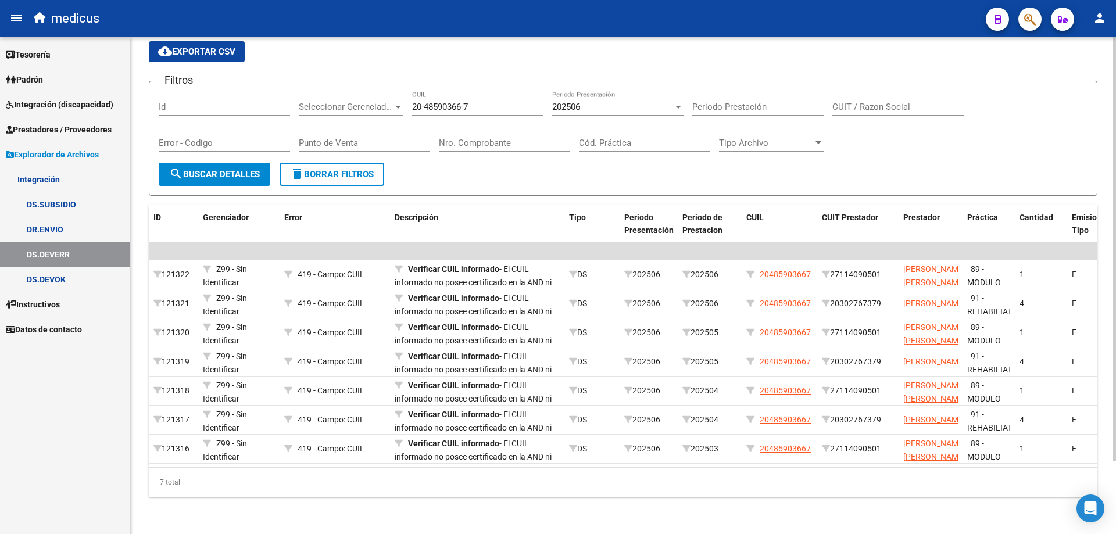
scroll to position [85, 0]
